Goal: Information Seeking & Learning: Learn about a topic

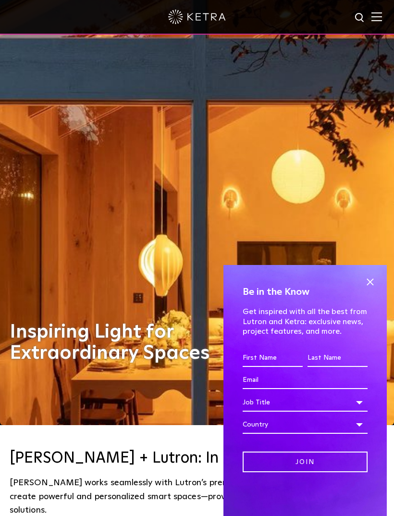
scroll to position [93, 0]
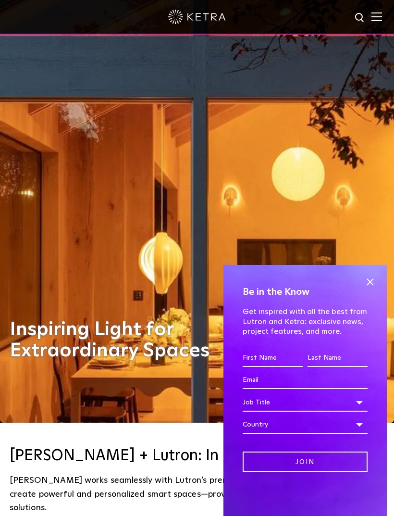
click at [376, 289] on span at bounding box center [370, 282] width 14 height 14
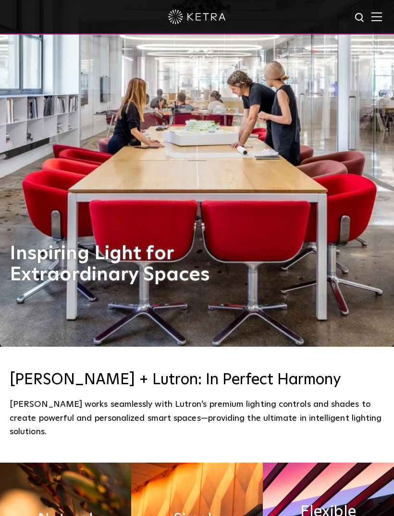
scroll to position [0, 0]
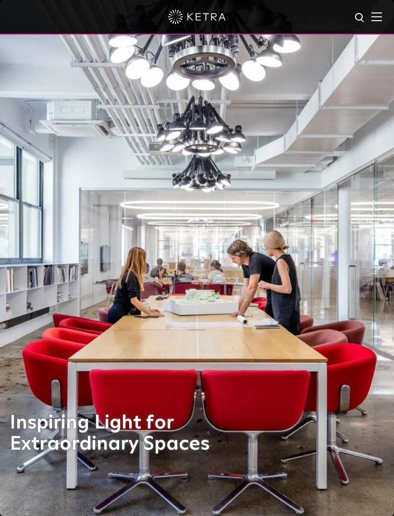
click at [377, 15] on img at bounding box center [377, 16] width 11 height 9
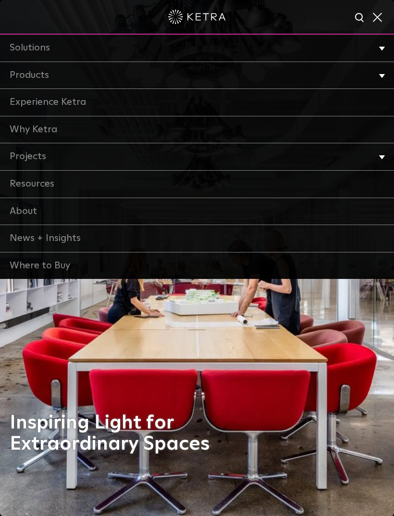
click at [192, 76] on link "Products" at bounding box center [197, 75] width 394 height 27
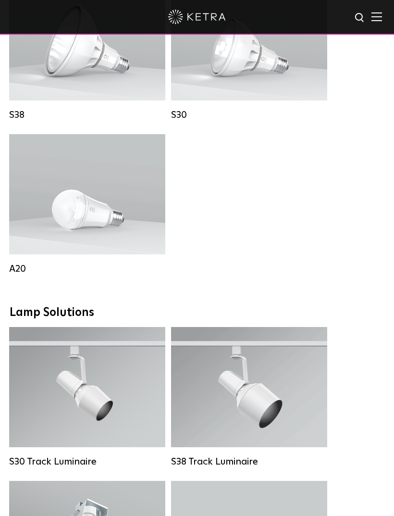
scroll to position [907, 0]
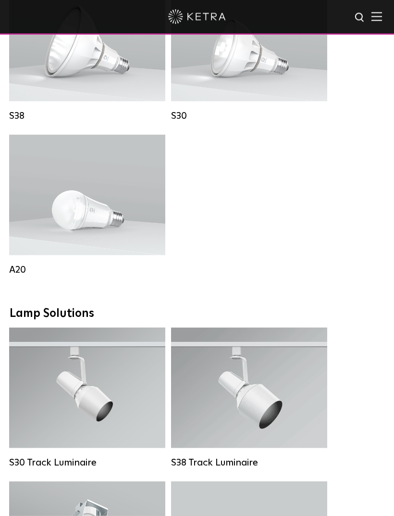
click at [34, 215] on div "Lumen Output: 600 / 800 Colors: White / Black Base Type: E26 Edison Base / GU24…" at bounding box center [87, 195] width 127 height 85
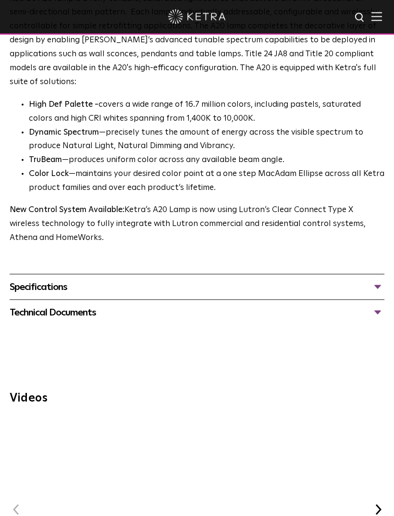
scroll to position [592, 0]
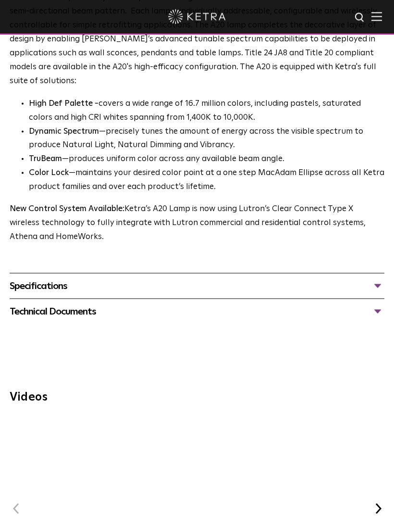
click at [241, 279] on div "Specifications" at bounding box center [197, 286] width 375 height 15
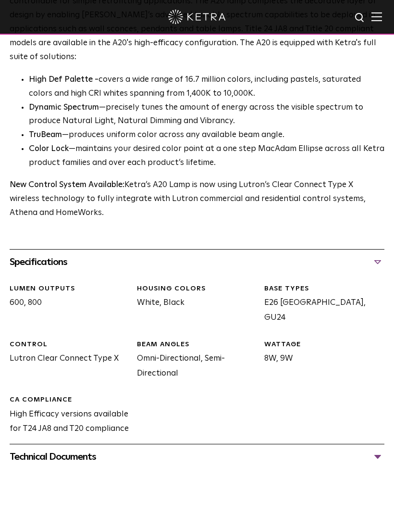
scroll to position [618, 0]
